Goal: Transaction & Acquisition: Download file/media

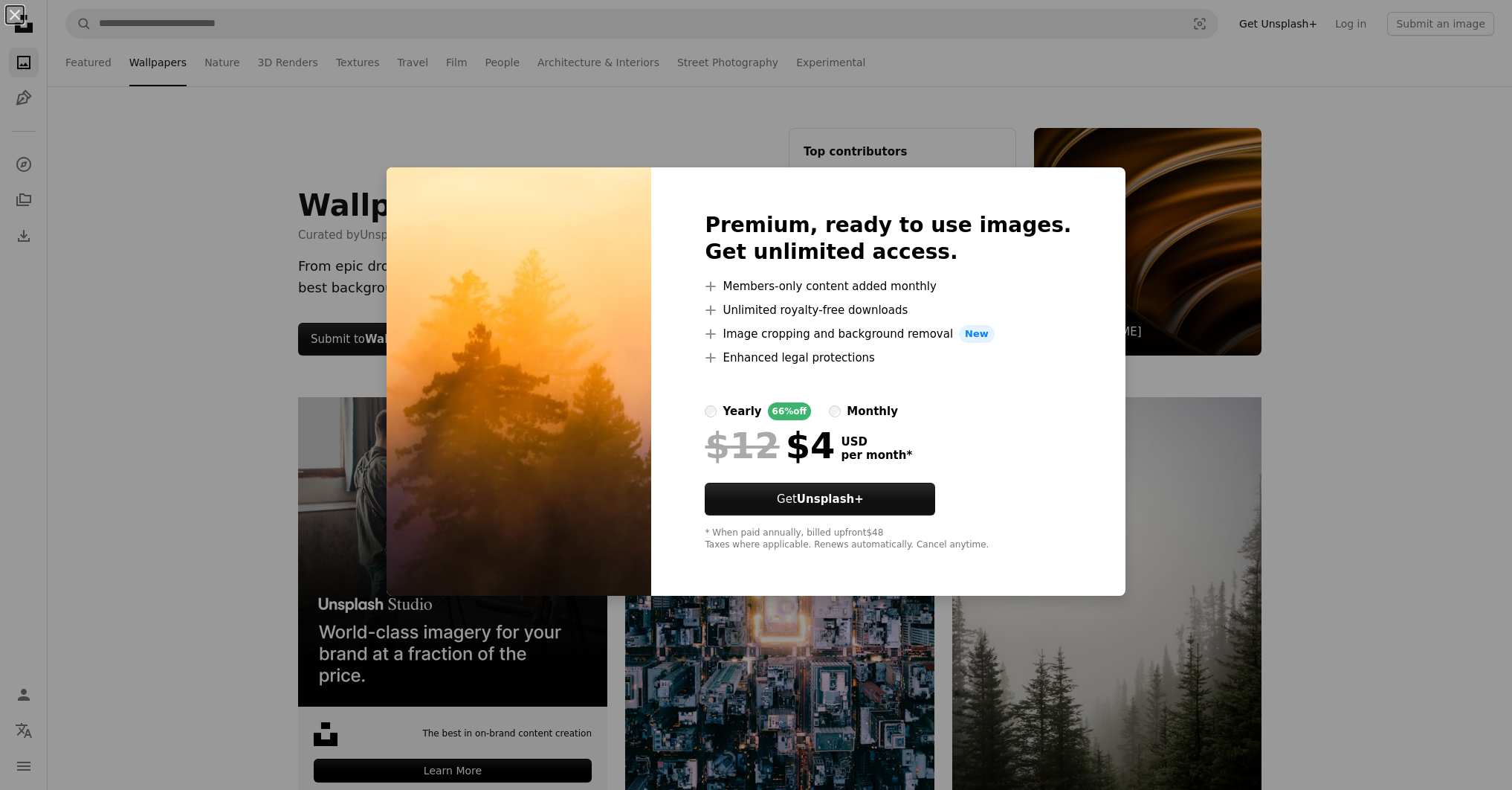
scroll to position [5343, 0]
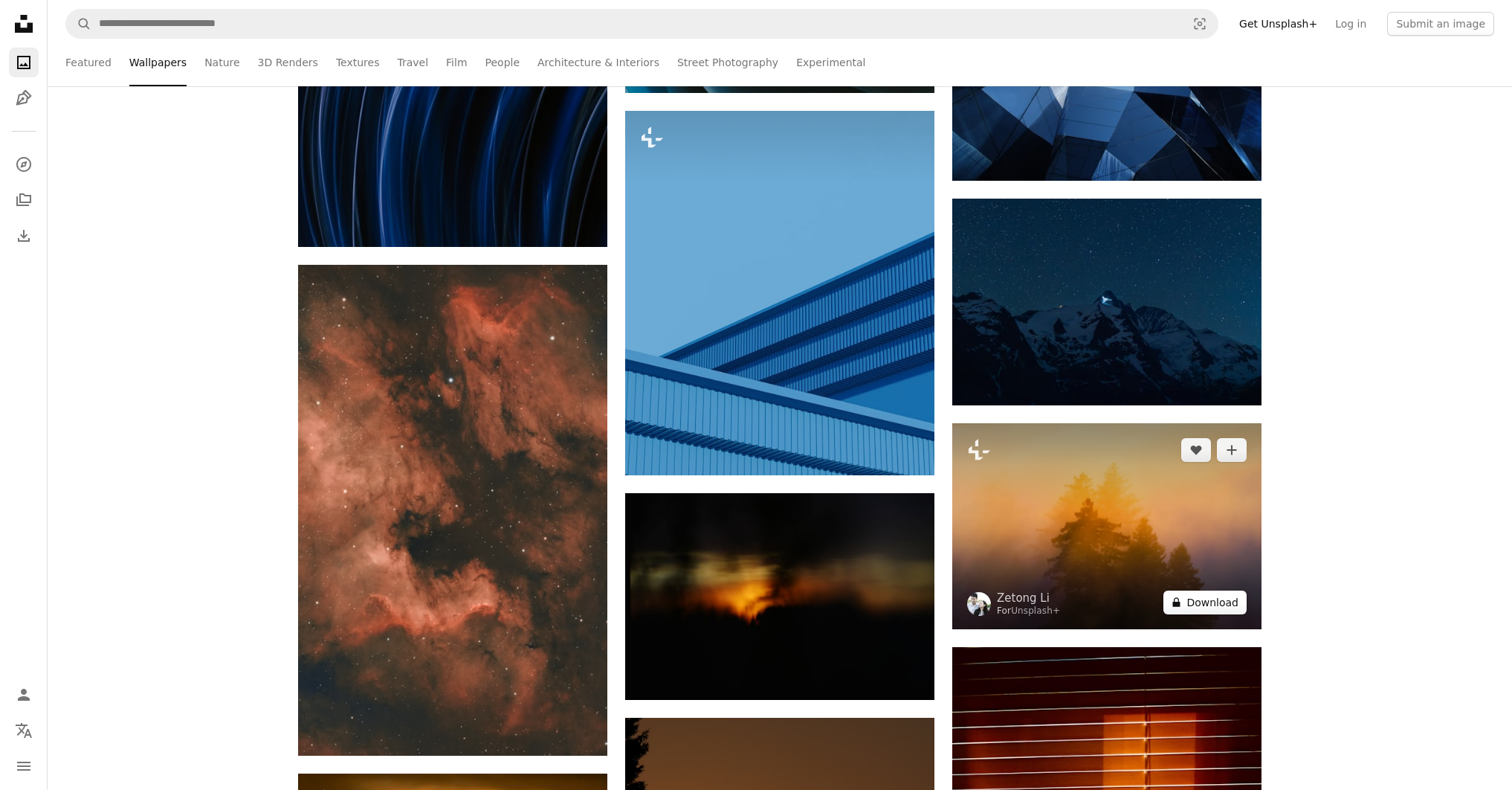
click at [1205, 597] on button "A lock Download" at bounding box center [1206, 602] width 84 height 23
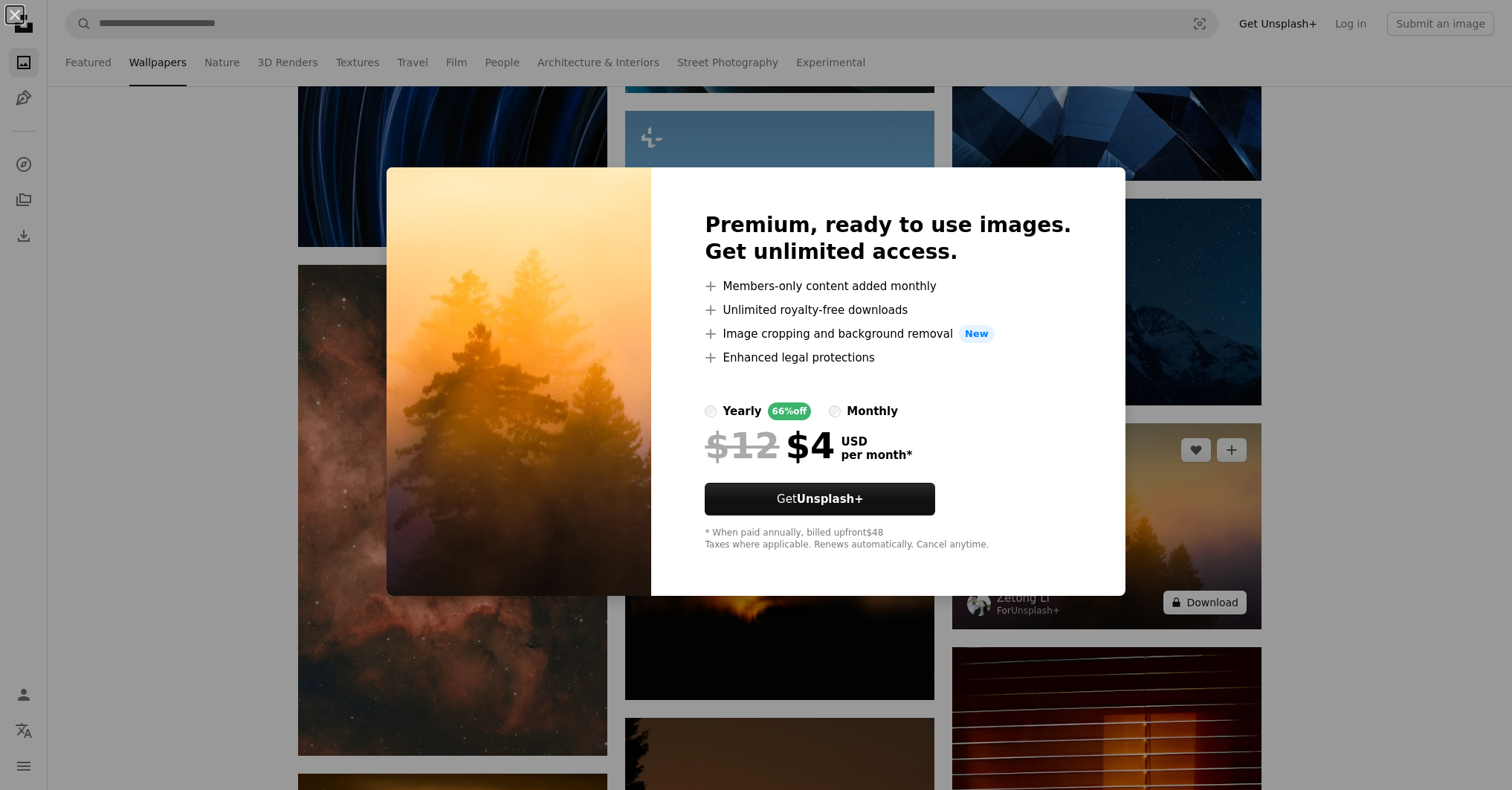
click at [1205, 597] on div "An X shape Premium, ready to use images. Get unlimited access. A plus sign Memb…" at bounding box center [756, 395] width 1512 height 790
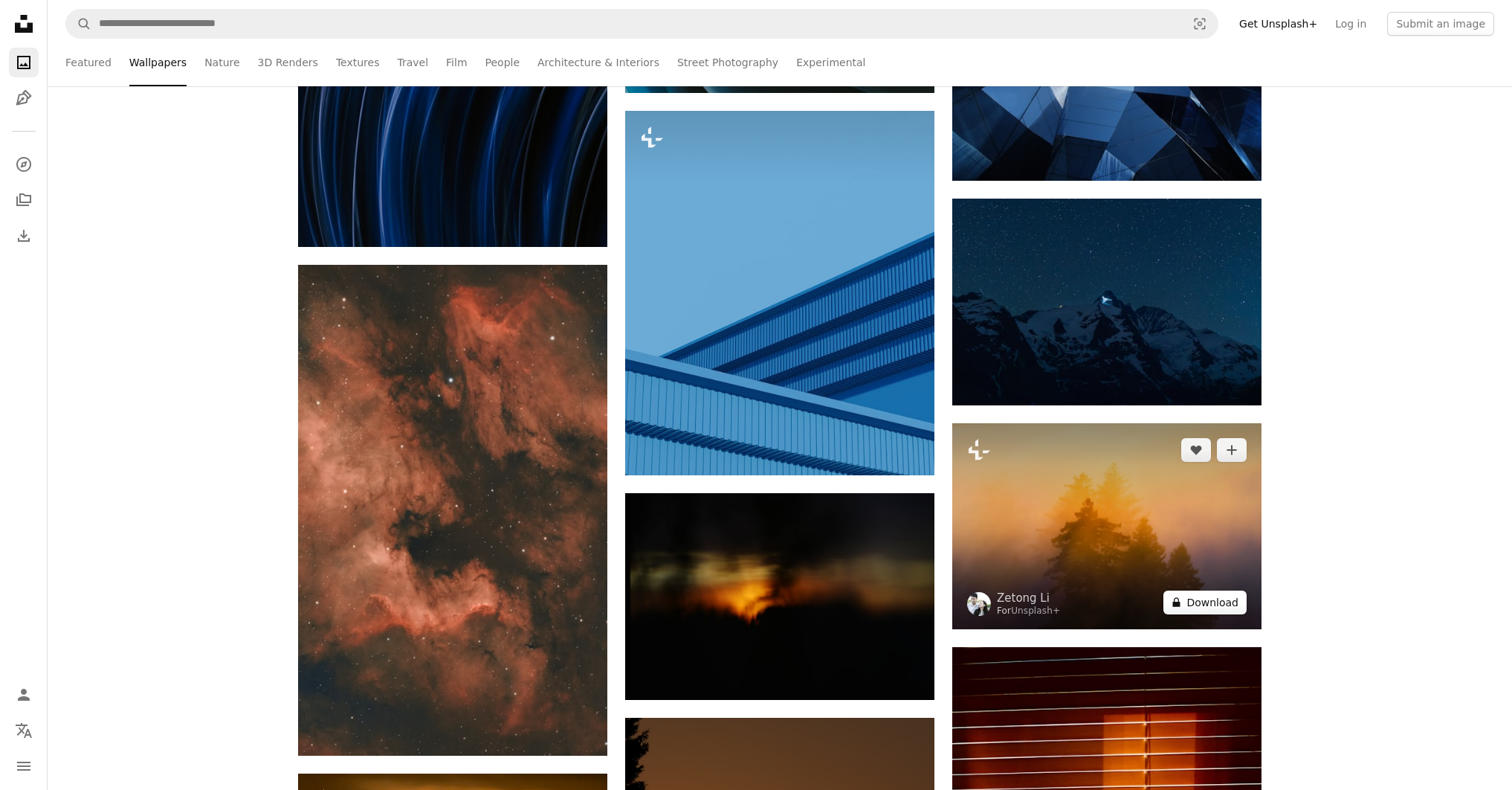
click at [1205, 597] on button "A lock Download" at bounding box center [1206, 602] width 84 height 23
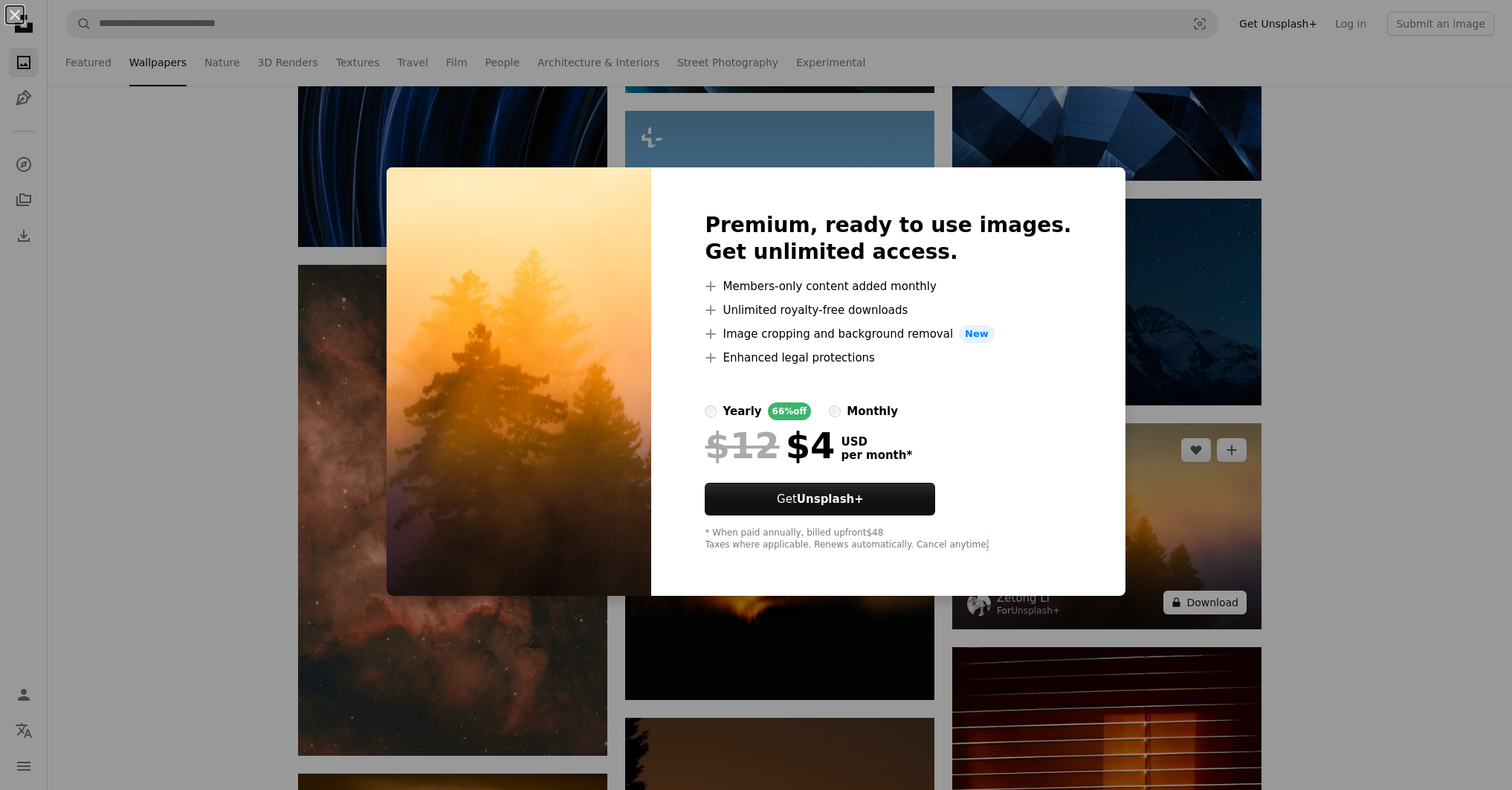
click at [1205, 597] on div "An X shape Premium, ready to use images. Get unlimited access. A plus sign Memb…" at bounding box center [756, 395] width 1512 height 790
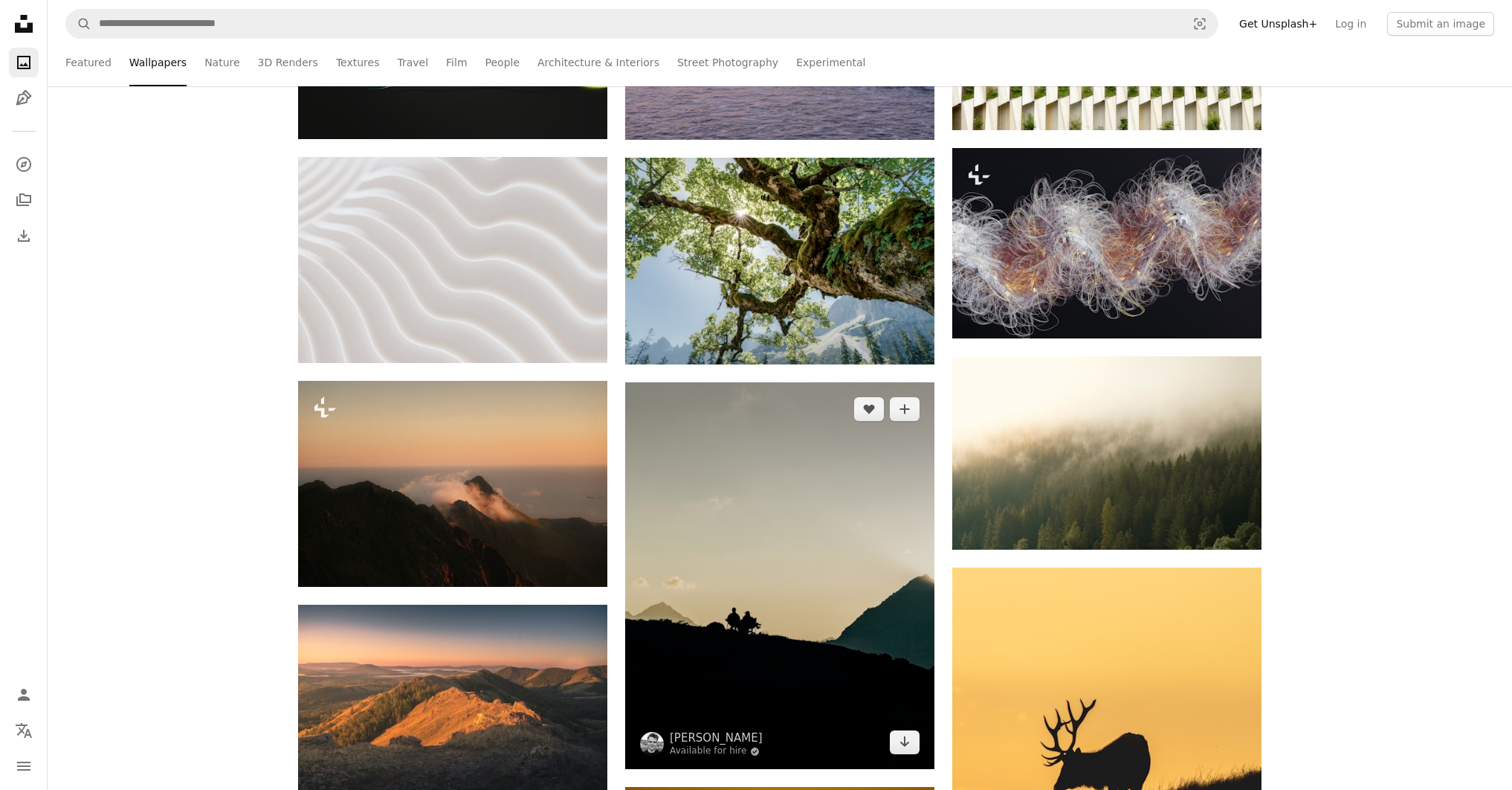
scroll to position [7650, 0]
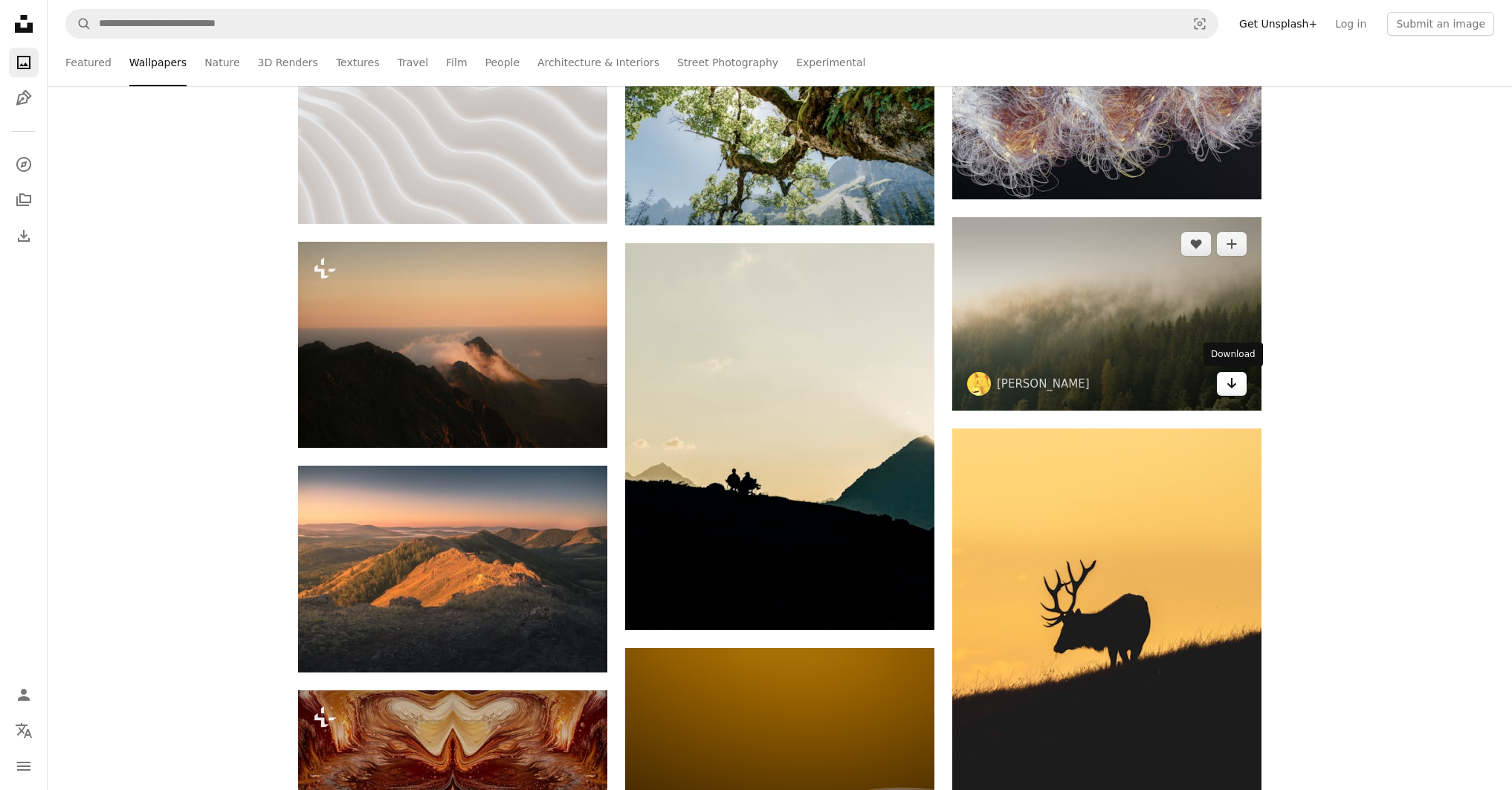
click at [1233, 377] on icon "Arrow pointing down" at bounding box center [1232, 383] width 12 height 17
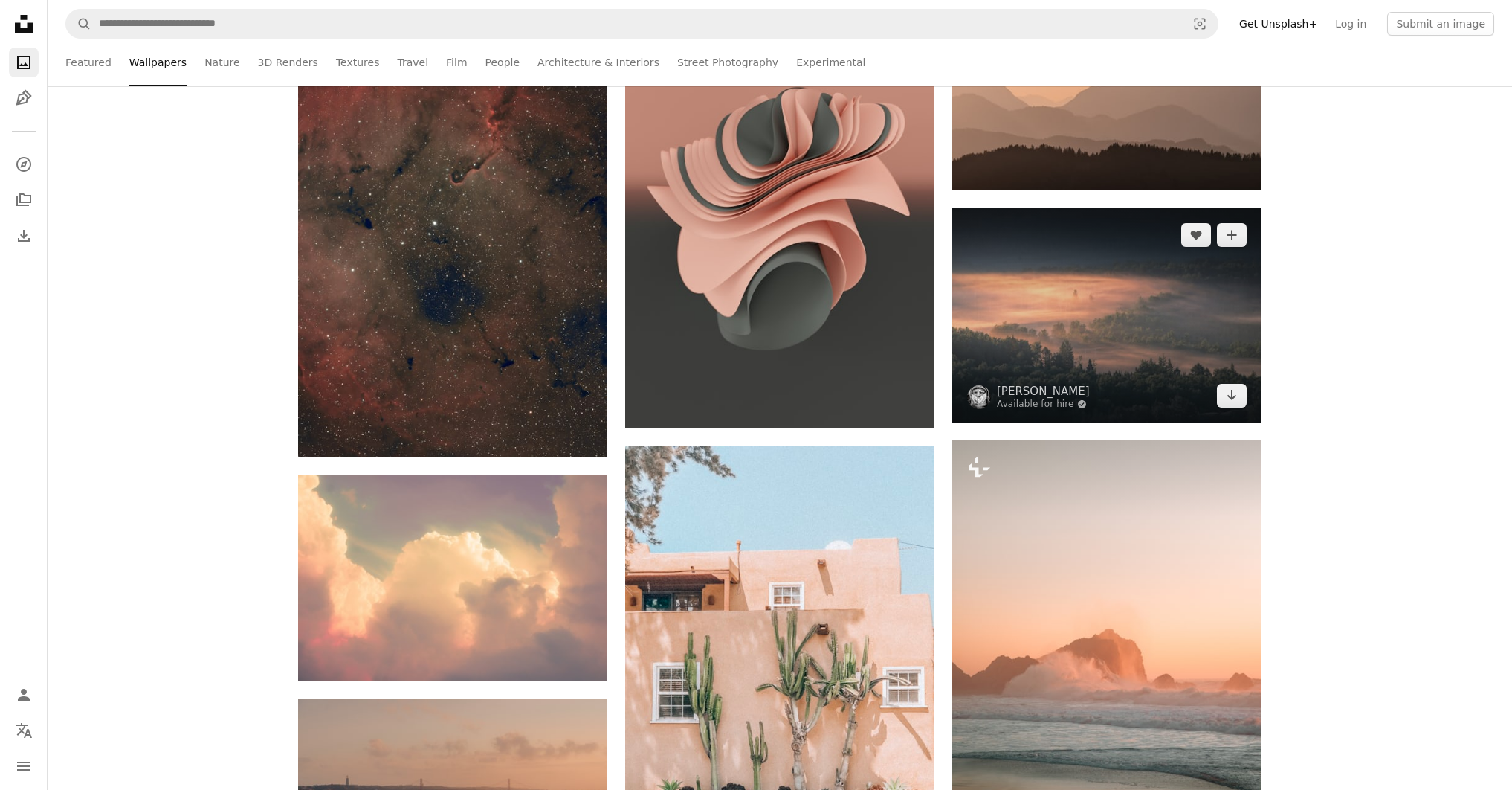
scroll to position [8771, 0]
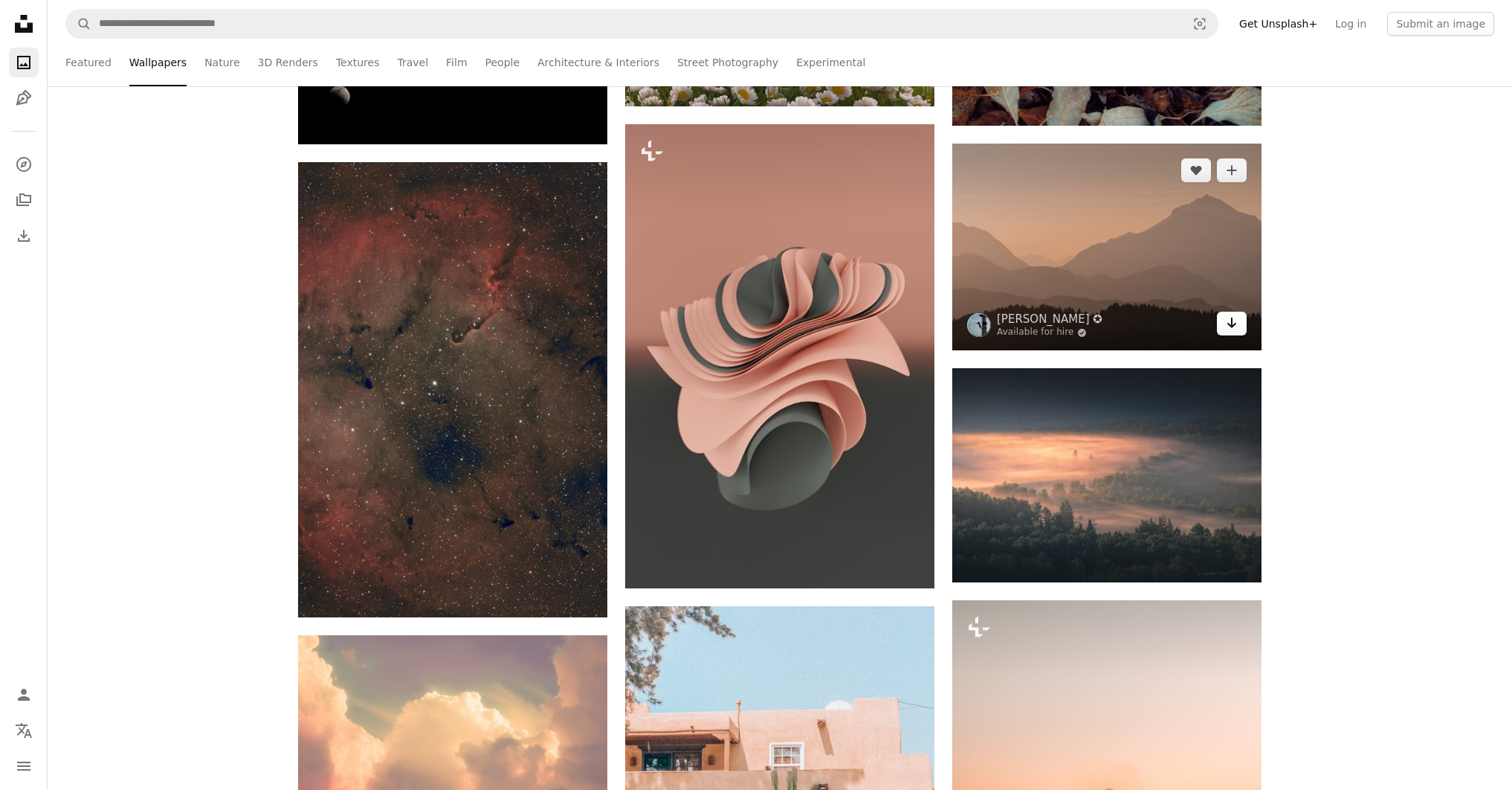
click at [1243, 313] on link "Arrow pointing down" at bounding box center [1232, 324] width 30 height 23
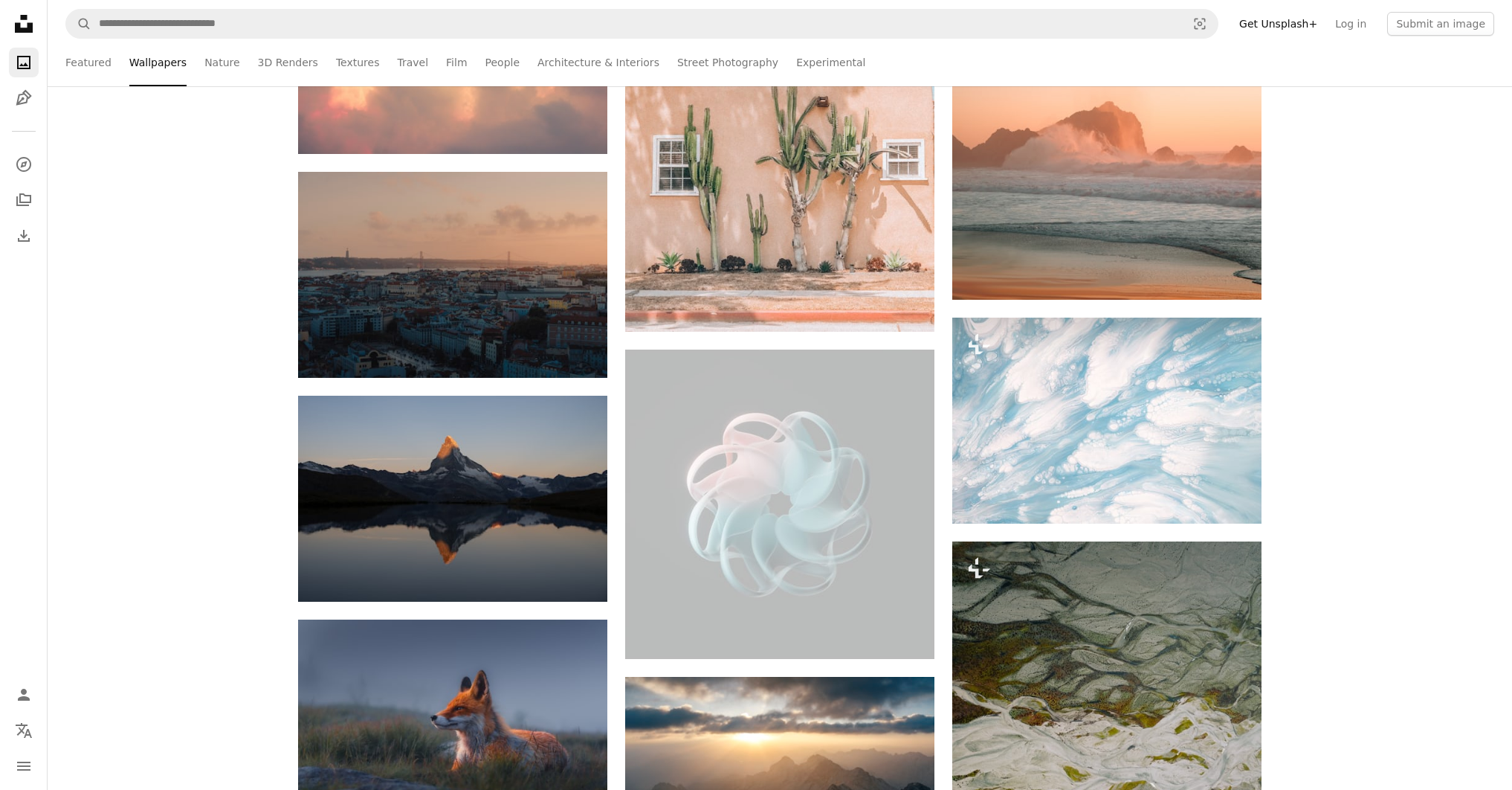
scroll to position [9455, 0]
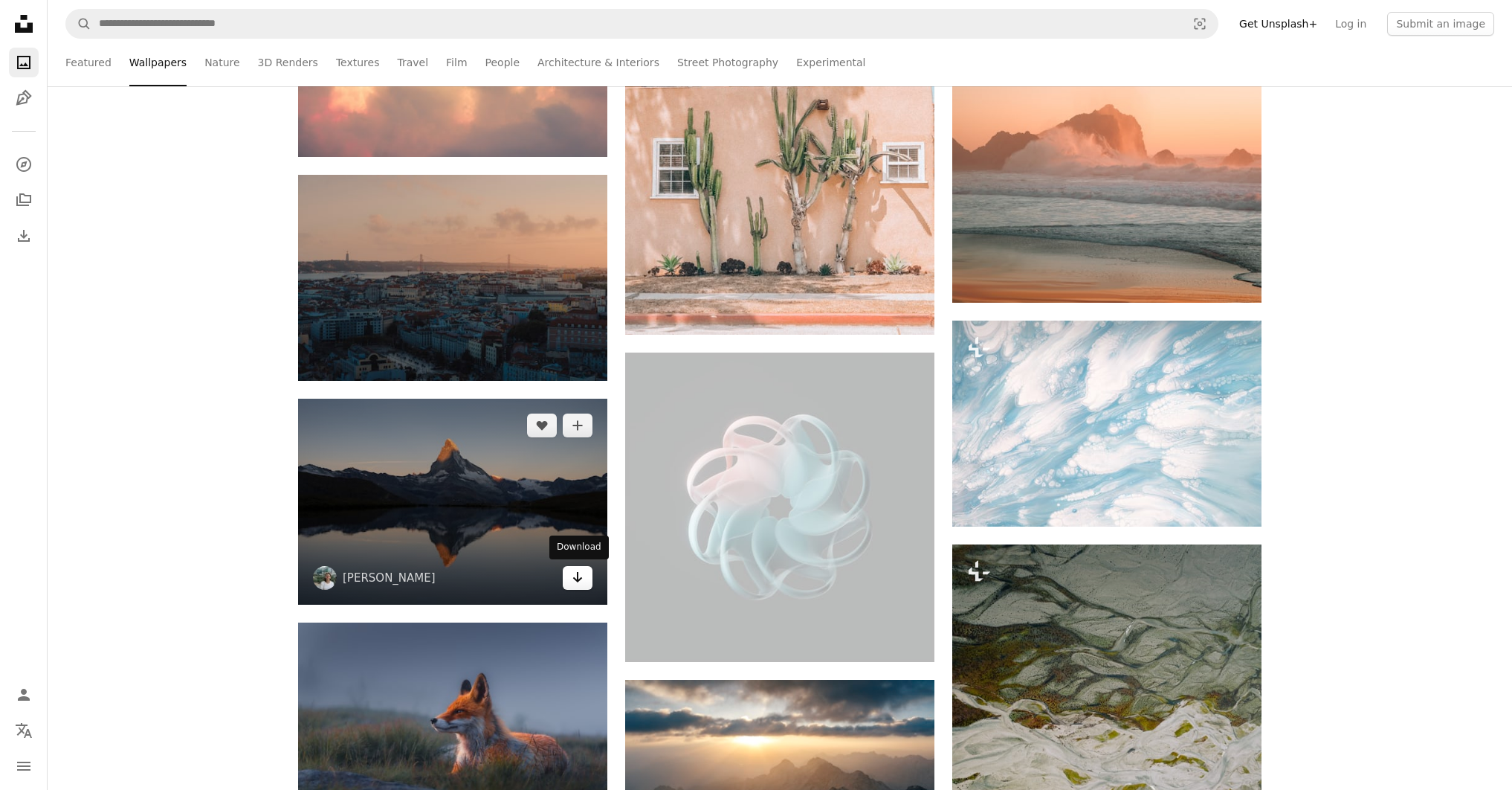
click at [568, 581] on link "Arrow pointing down" at bounding box center [577, 577] width 30 height 23
